Goal: Find specific page/section: Find specific page/section

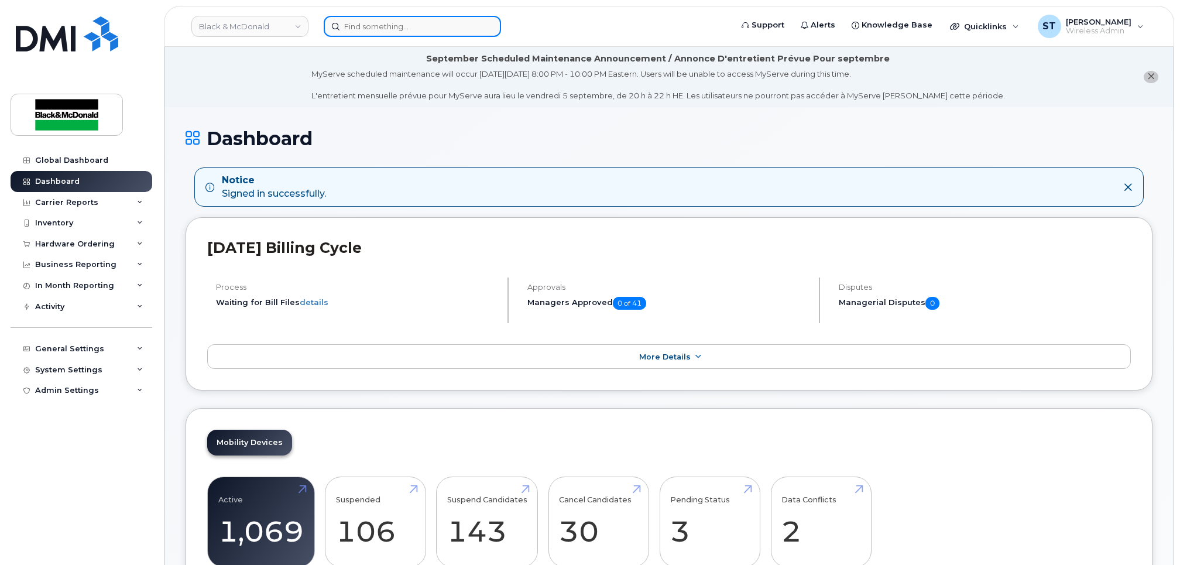
drag, startPoint x: 0, startPoint y: 0, endPoint x: 364, endPoint y: 26, distance: 365.0
click at [364, 26] on input at bounding box center [412, 26] width 177 height 21
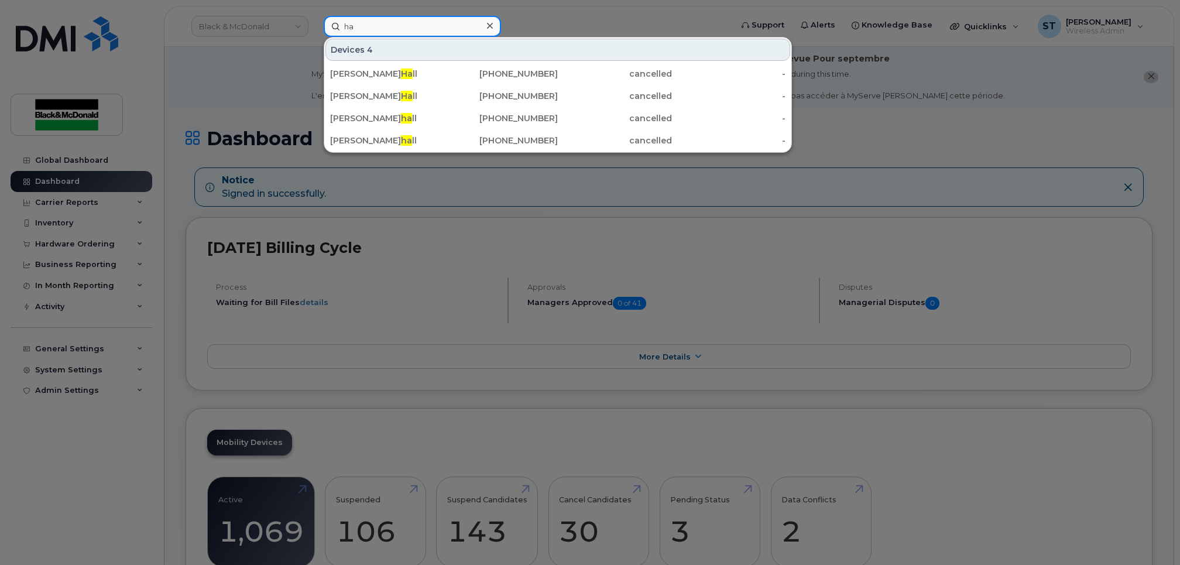
type input "h"
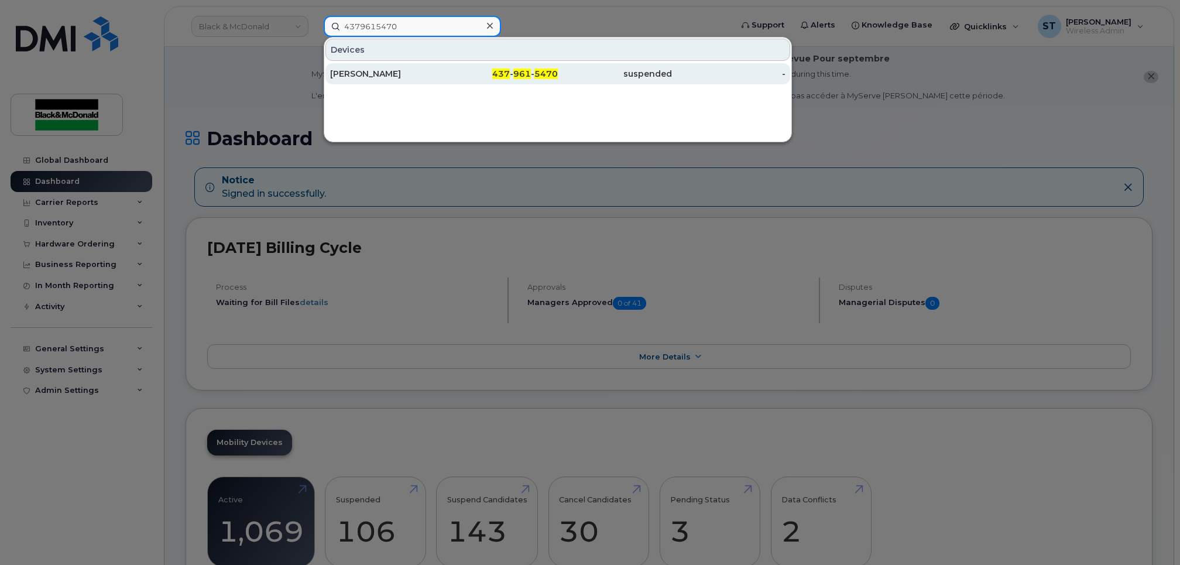
type input "4379615470"
click at [351, 76] on div "[PERSON_NAME]" at bounding box center [387, 74] width 114 height 12
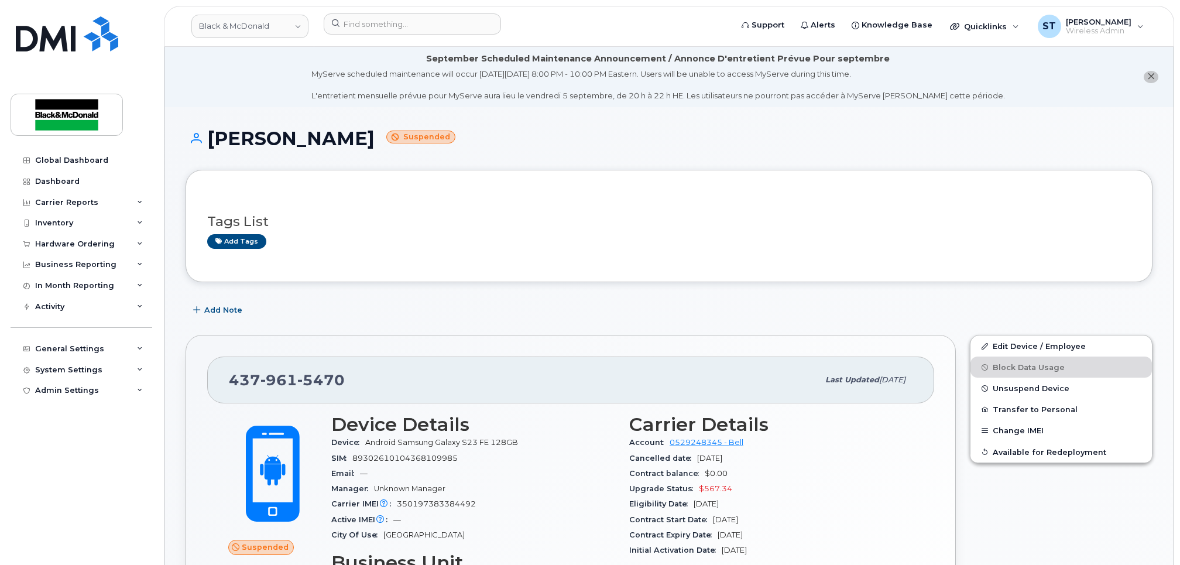
click at [492, 472] on div "Email —" at bounding box center [473, 473] width 284 height 15
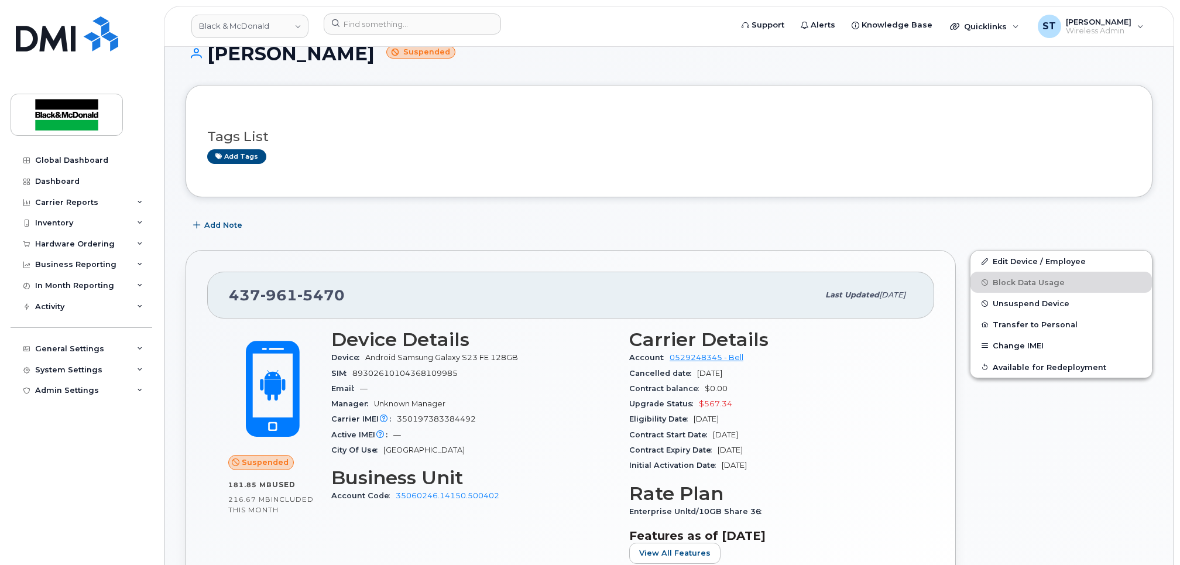
scroll to position [78, 0]
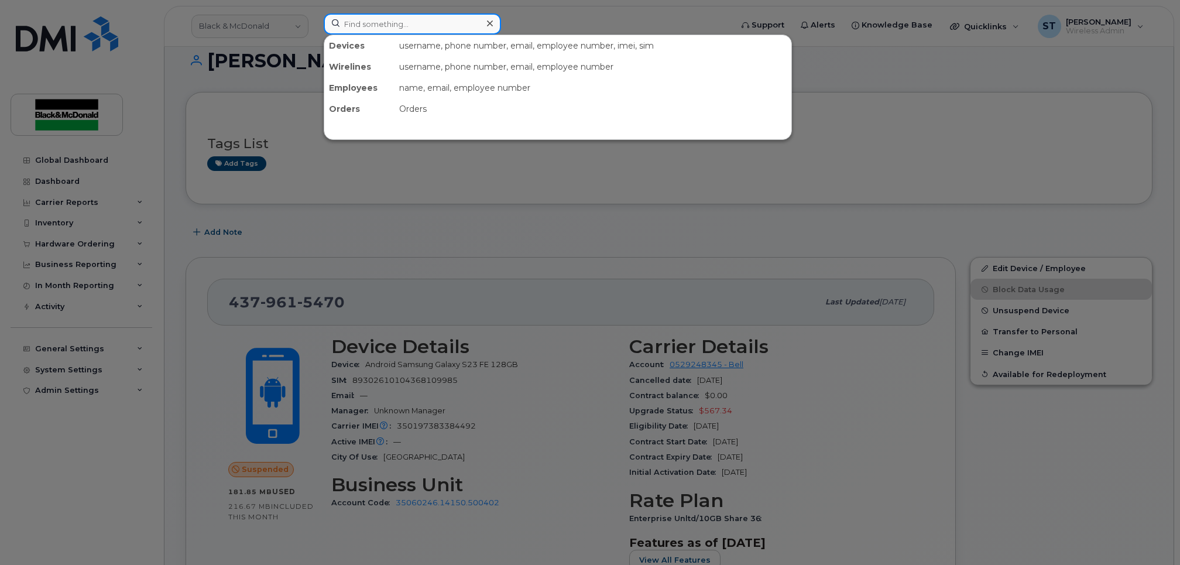
click at [361, 25] on input at bounding box center [412, 23] width 177 height 21
paste input "416-788-0248)"
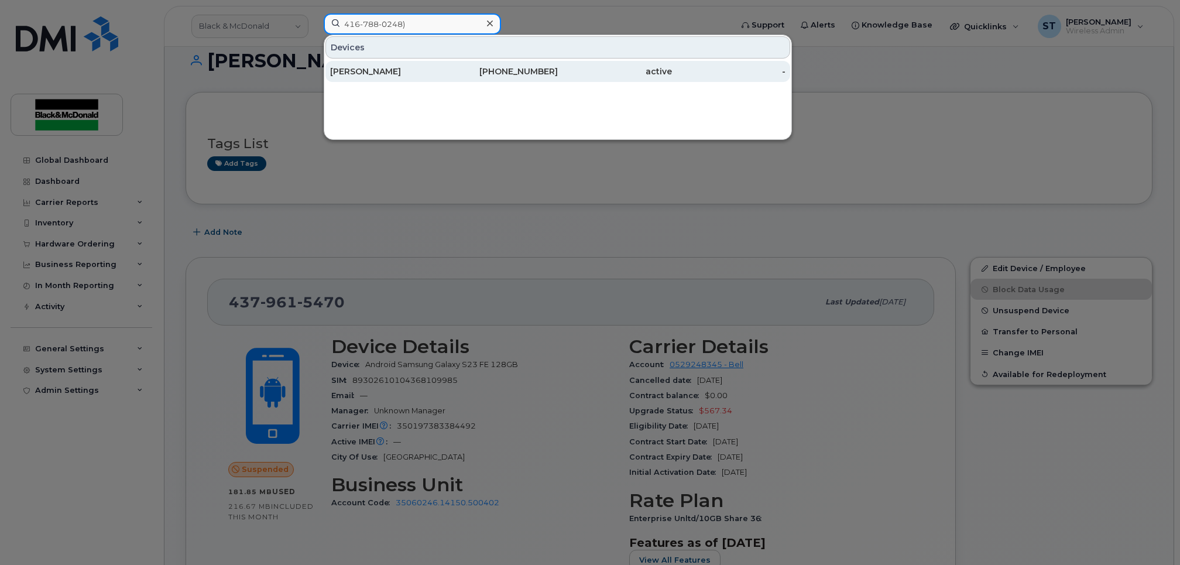
type input "416-788-0248)"
click at [371, 71] on div "Prachiti Mhatre" at bounding box center [387, 72] width 114 height 12
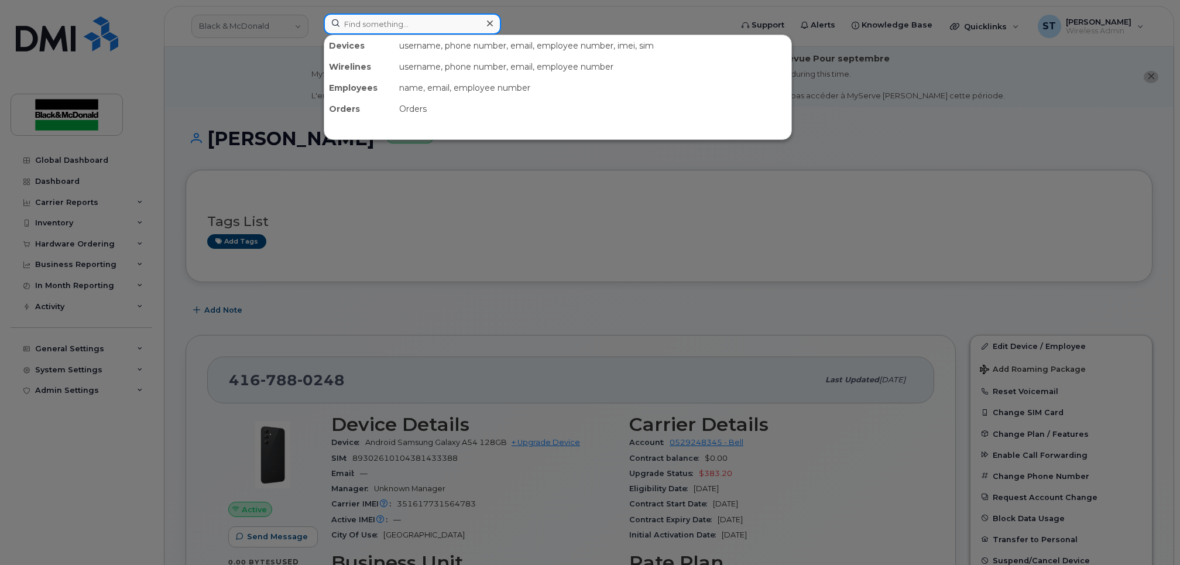
click at [437, 24] on input at bounding box center [412, 23] width 177 height 21
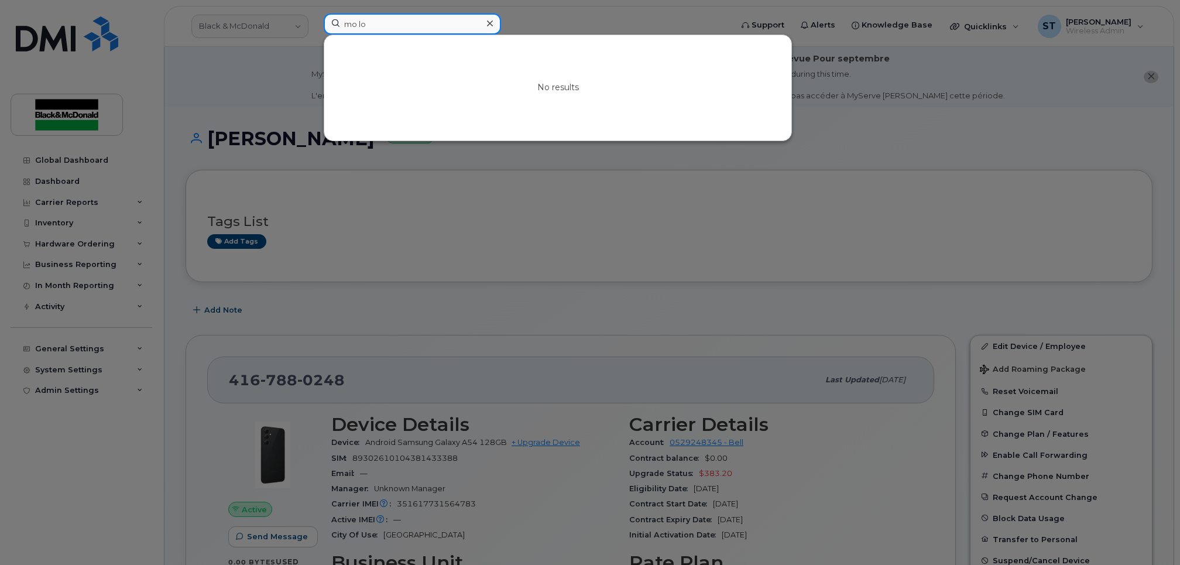
type input "mo lo"
